Goal: Task Accomplishment & Management: Complete application form

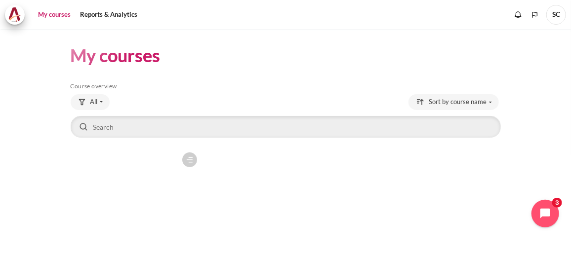
click at [189, 158] on icon "Content" at bounding box center [190, 158] width 3 height 0
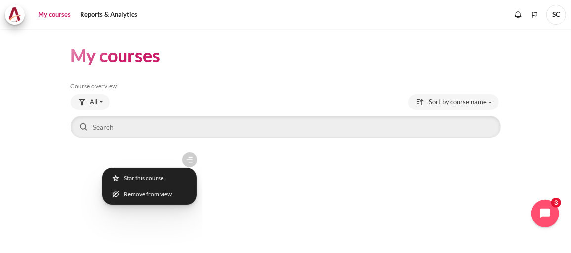
click at [161, 165] on figure "Content" at bounding box center [136, 197] width 131 height 99
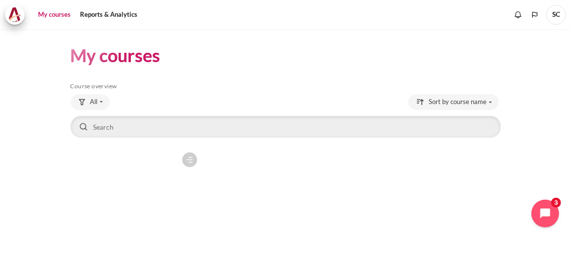
click at [161, 165] on figure "Content" at bounding box center [136, 197] width 131 height 99
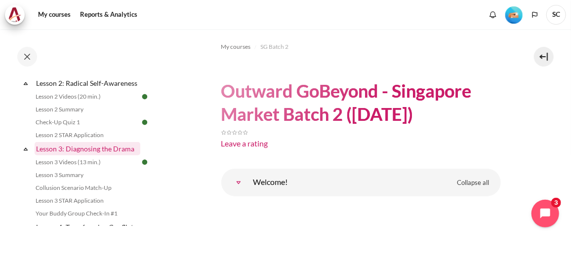
scroll to position [269, 0]
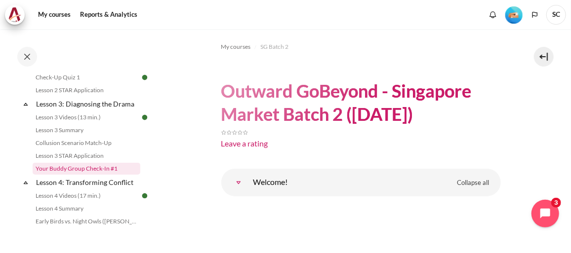
click at [94, 175] on link "Your Buddy Group Check-In #1" at bounding box center [87, 169] width 108 height 12
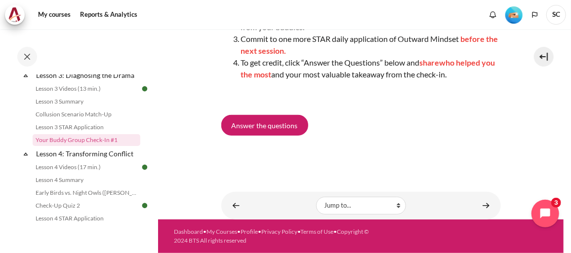
scroll to position [173, 0]
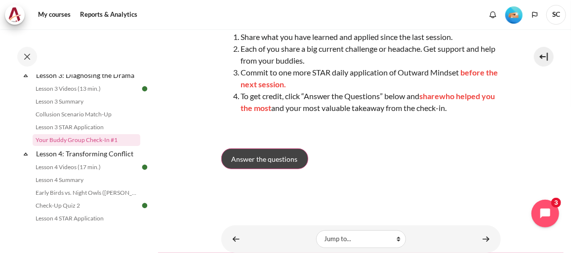
click at [244, 165] on span "Answer the questions" at bounding box center [265, 159] width 66 height 10
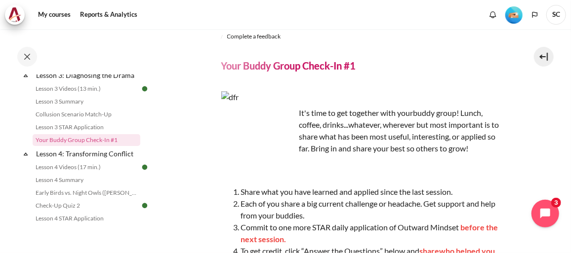
scroll to position [44, 0]
